Goal: Information Seeking & Learning: Compare options

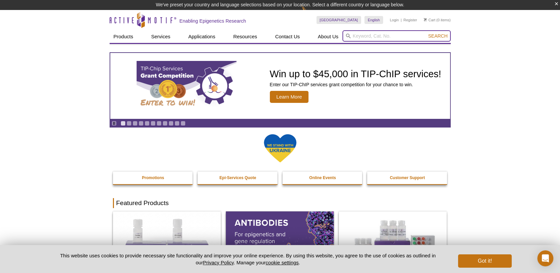
click at [378, 34] on input "search" at bounding box center [397, 35] width 108 height 11
paste input "p300 products"
type input "p300 products"
click at [426, 33] on button "Search" at bounding box center [437, 36] width 23 height 6
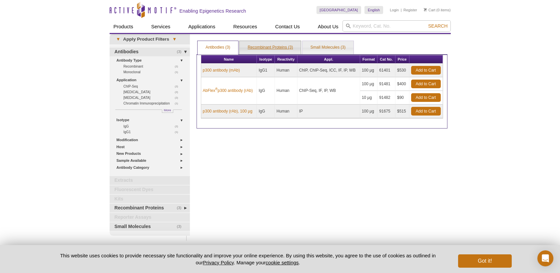
click at [283, 47] on link "Recombinant Proteins (3)" at bounding box center [270, 47] width 61 height 13
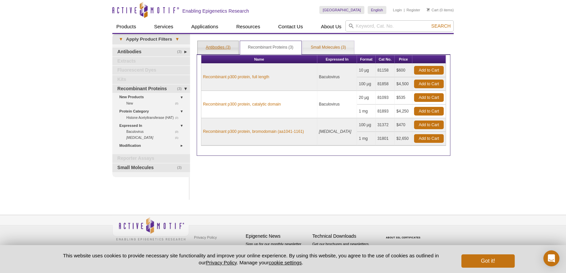
click at [216, 52] on link "Antibodies (3)" at bounding box center [218, 47] width 41 height 13
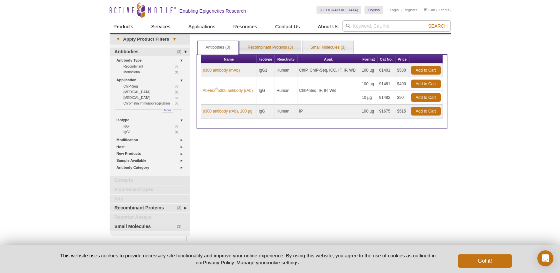
click at [263, 46] on link "Recombinant Proteins (3)" at bounding box center [270, 47] width 61 height 13
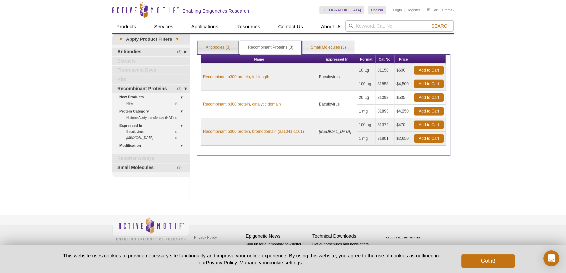
click at [214, 47] on link "Antibodies (3)" at bounding box center [218, 47] width 41 height 13
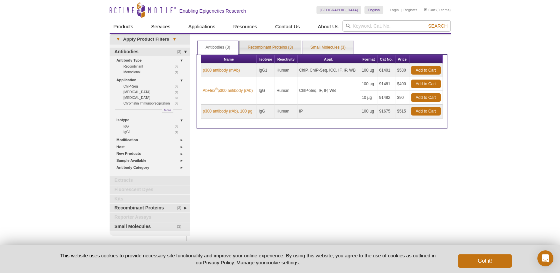
click at [281, 44] on link "Recombinant Proteins (3)" at bounding box center [270, 47] width 61 height 13
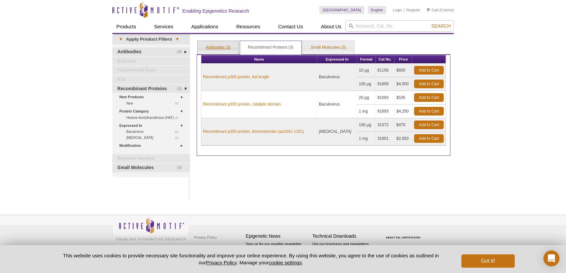
click at [218, 43] on link "Antibodies (3)" at bounding box center [218, 47] width 41 height 13
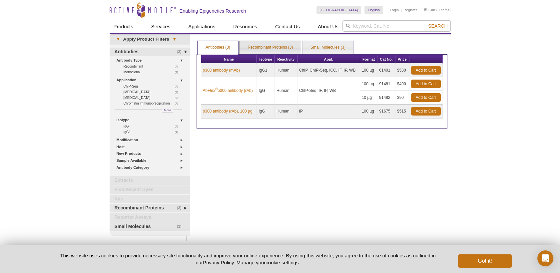
click at [265, 46] on link "Recombinant Proteins (3)" at bounding box center [270, 47] width 61 height 13
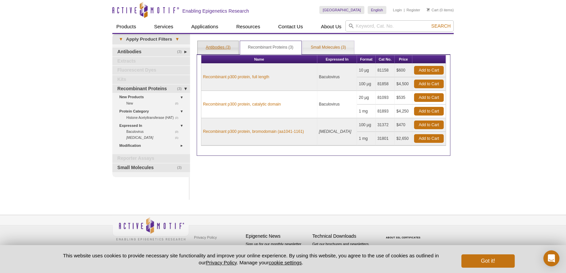
click at [219, 45] on link "Antibodies (3)" at bounding box center [218, 47] width 41 height 13
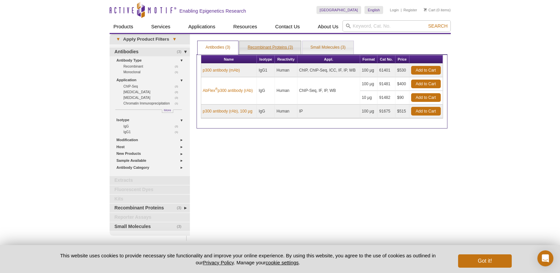
click at [255, 43] on link "Recombinant Proteins (3)" at bounding box center [270, 47] width 61 height 13
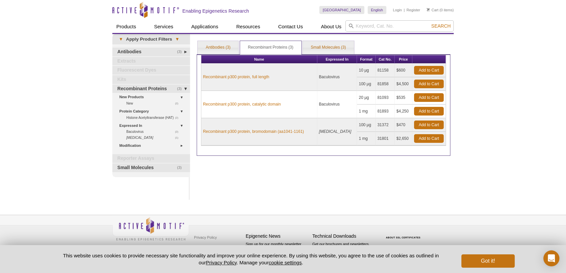
click at [512, 114] on div "Active Motif Logo Enabling Epigenetics Research 0 Search Skip to content Active…" at bounding box center [283, 136] width 566 height 273
